Goal: Information Seeking & Learning: Learn about a topic

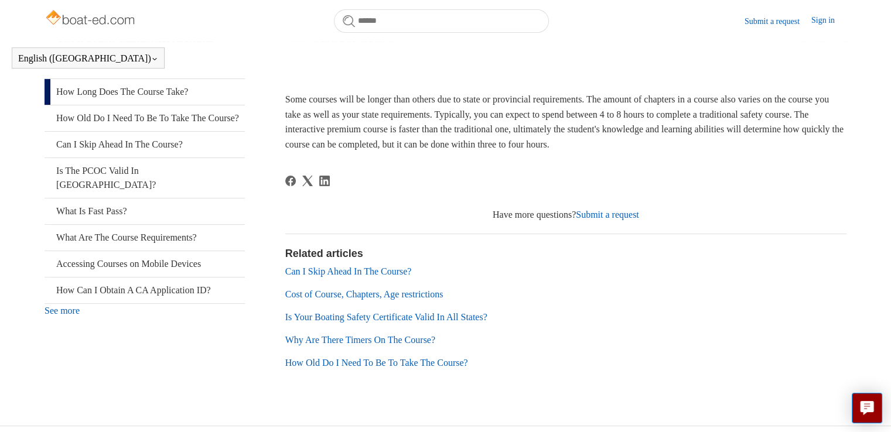
click at [357, 274] on link "Can I Skip Ahead In The Course?" at bounding box center [348, 271] width 126 height 10
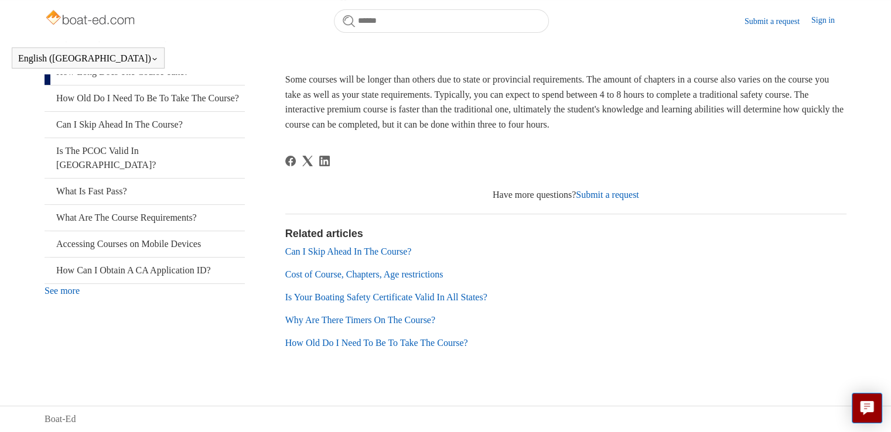
scroll to position [201, 0]
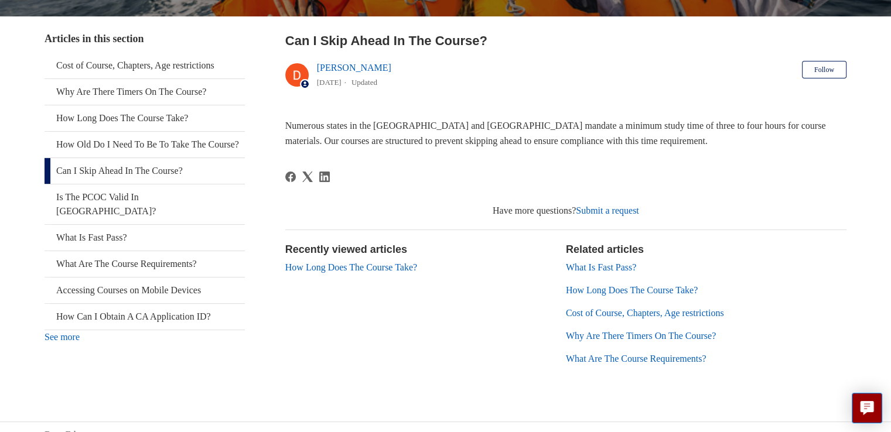
scroll to position [224, 0]
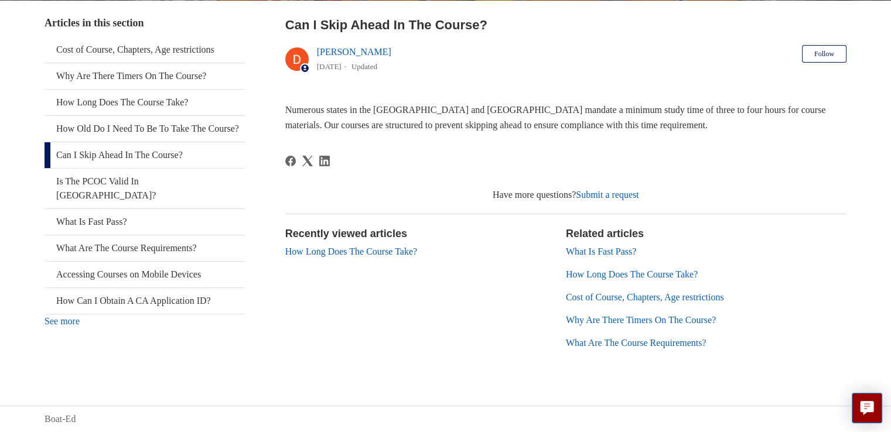
click at [622, 250] on link "What Is Fast Pass?" at bounding box center [601, 251] width 70 height 10
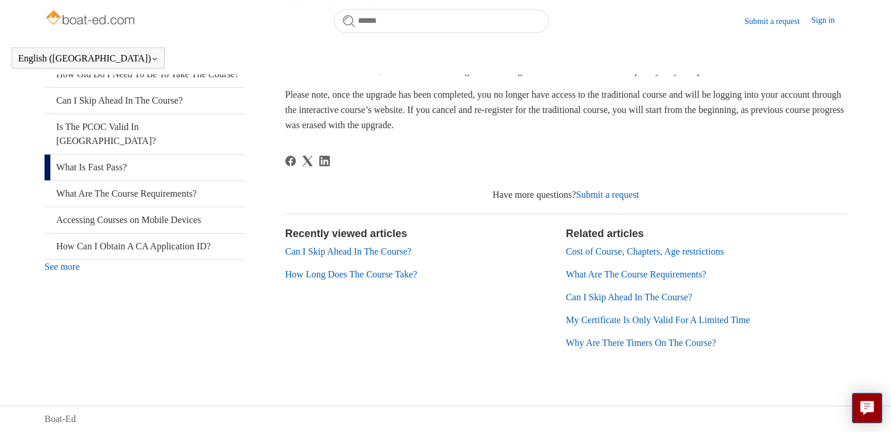
scroll to position [245, 0]
click at [583, 249] on link "Cost of Course, Chapters, Age restrictions" at bounding box center [645, 252] width 158 height 10
